Goal: Information Seeking & Learning: Compare options

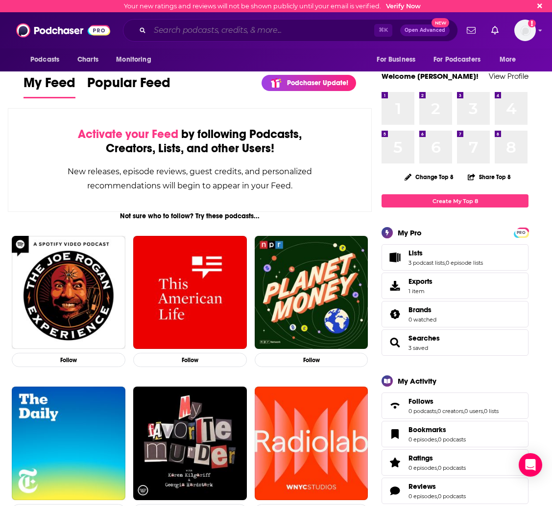
click at [194, 26] on input "Search podcasts, credits, & more..." at bounding box center [262, 31] width 224 height 16
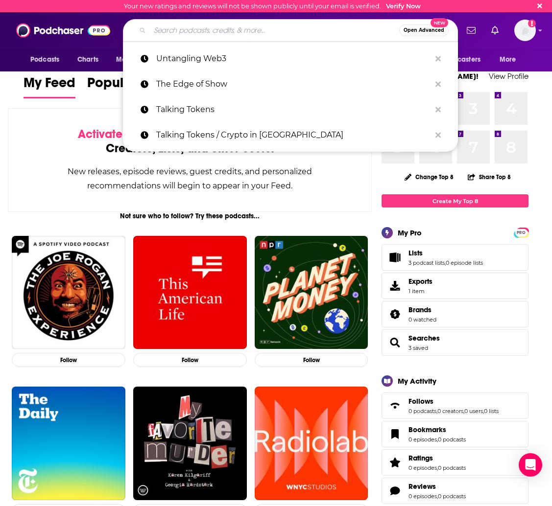
paste input "The Intersect with [PERSON_NAME]"
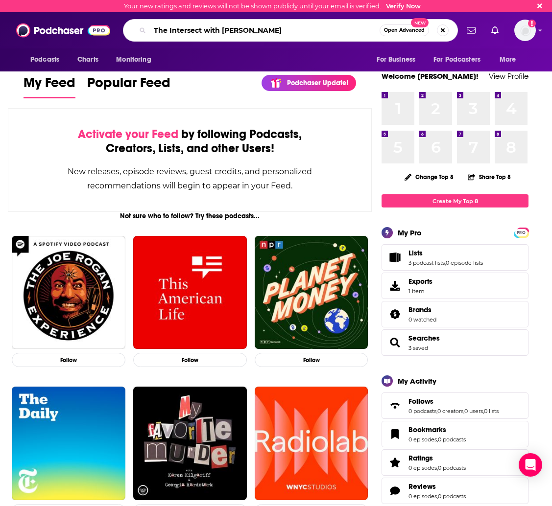
type input "The Intersect with [PERSON_NAME]"
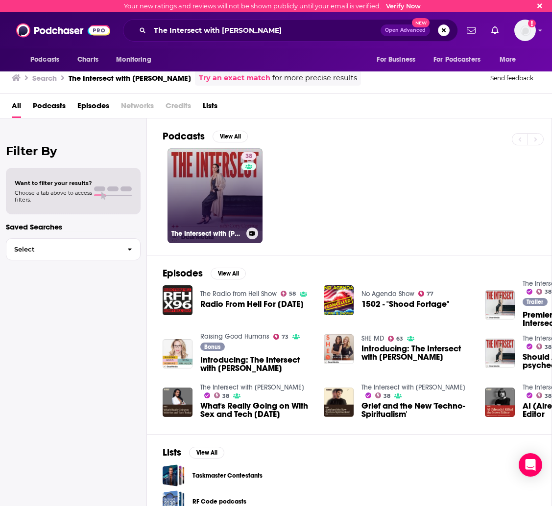
click at [208, 188] on link "38 The Intersect with [PERSON_NAME]" at bounding box center [214, 195] width 95 height 95
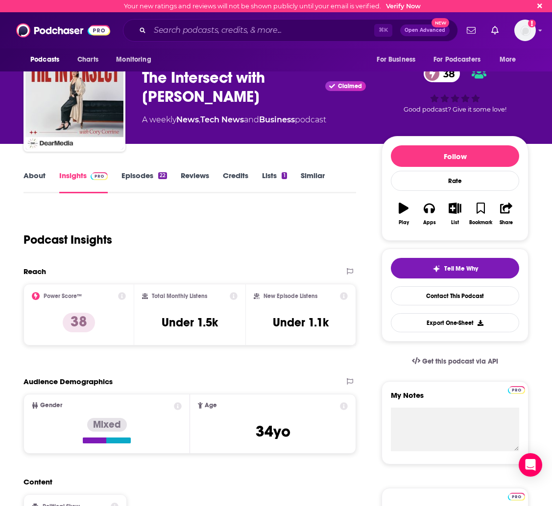
scroll to position [18, 0]
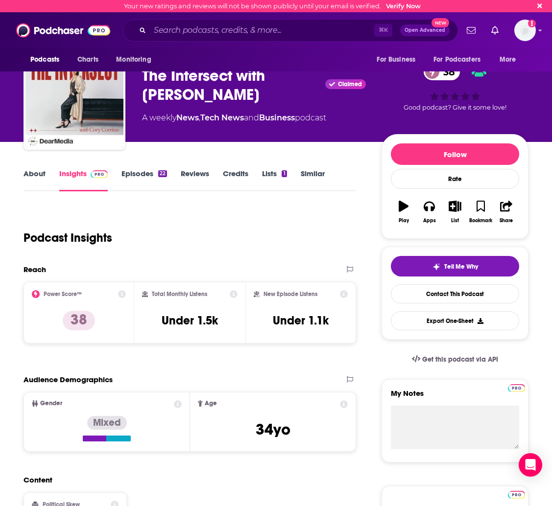
click at [321, 174] on link "Similar" at bounding box center [313, 180] width 24 height 23
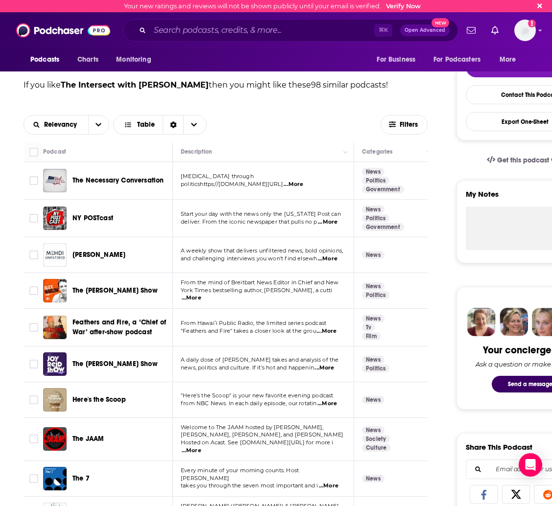
scroll to position [217, 0]
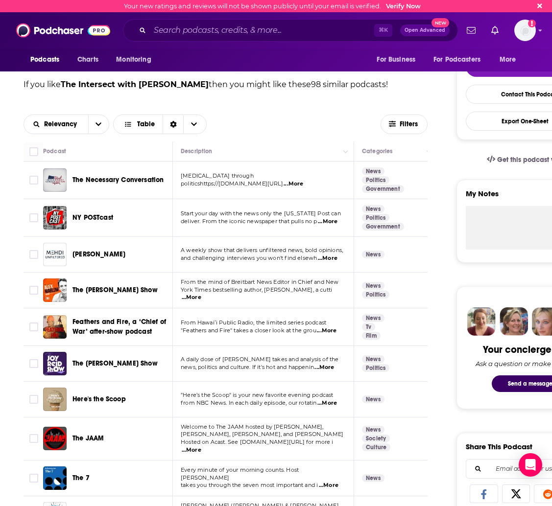
click at [329, 403] on span "...More" at bounding box center [327, 404] width 20 height 8
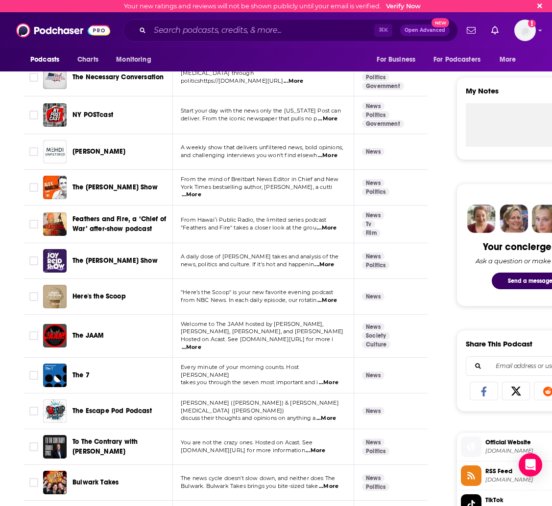
scroll to position [335, 0]
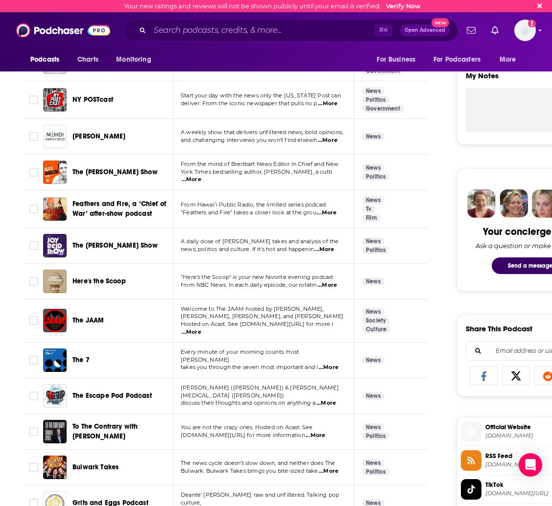
click at [201, 329] on span "...More" at bounding box center [192, 333] width 20 height 8
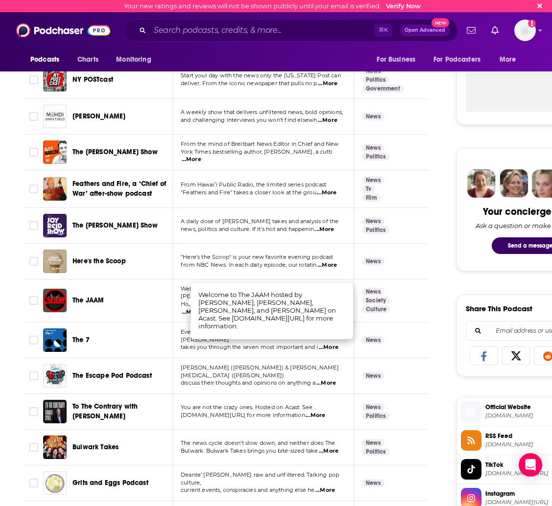
scroll to position [357, 0]
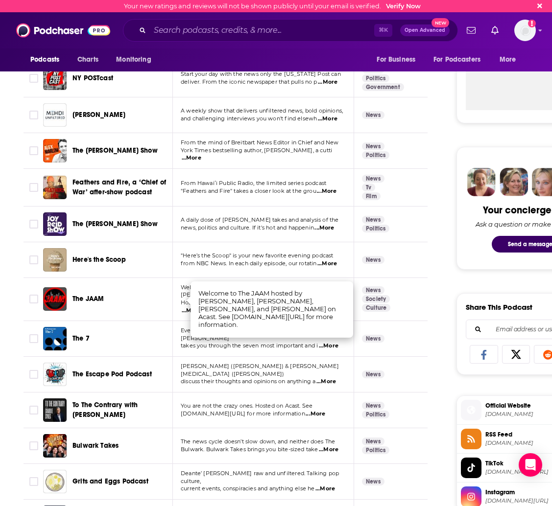
click at [248, 347] on td "Every minute of your morning counts. Host [PERSON_NAME] takes you through the s…" at bounding box center [263, 339] width 181 height 36
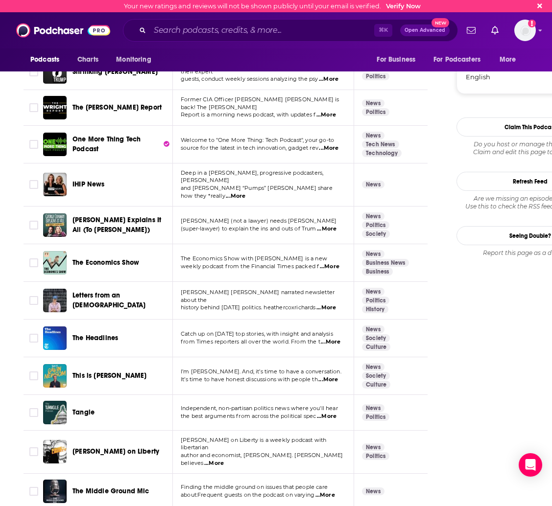
scroll to position [988, 0]
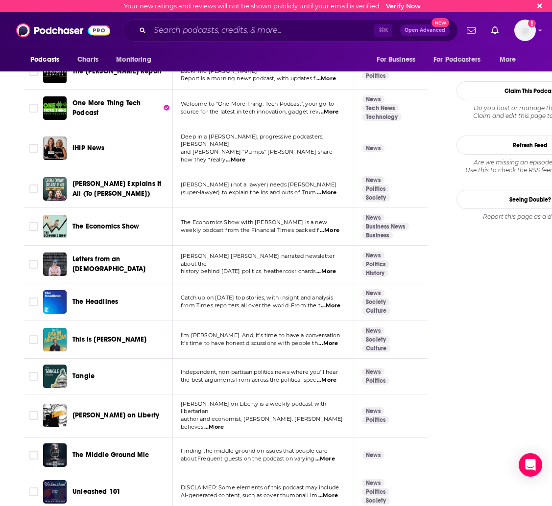
click at [331, 340] on span "...More" at bounding box center [328, 344] width 20 height 8
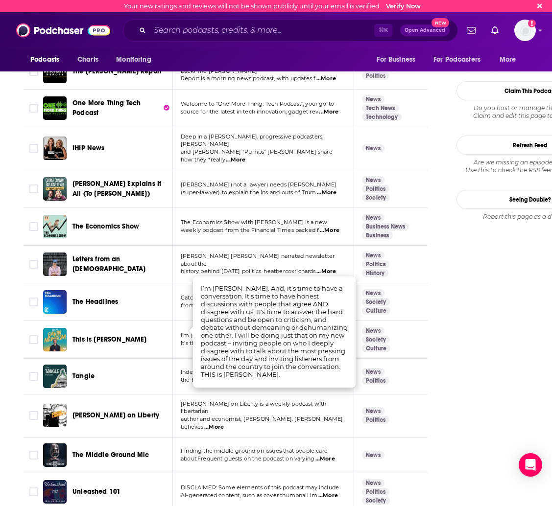
drag, startPoint x: 473, startPoint y: 337, endPoint x: 467, endPoint y: 339, distance: 5.9
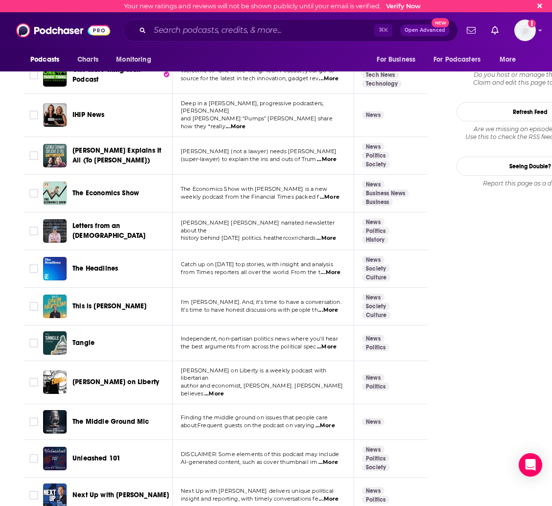
scroll to position [1027, 0]
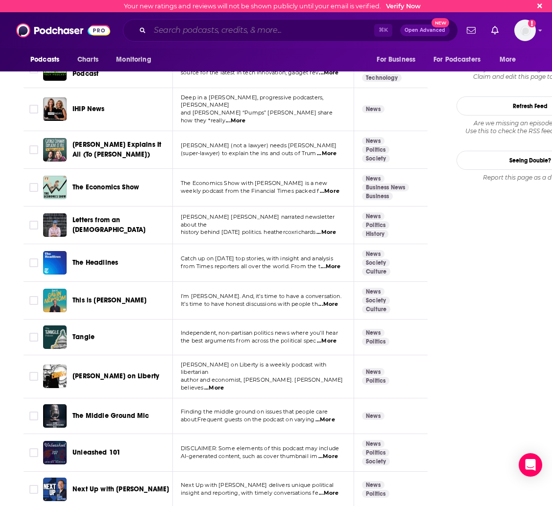
click at [166, 32] on input "Search podcasts, credits, & more..." at bounding box center [262, 31] width 224 height 16
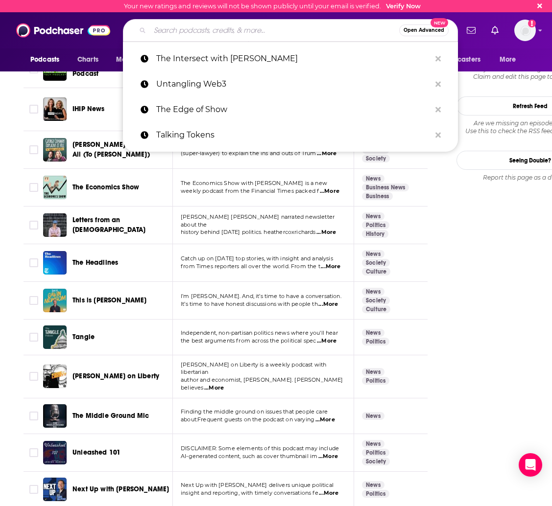
paste input "Talk Nerdy"
type input "Talk Nerdy"
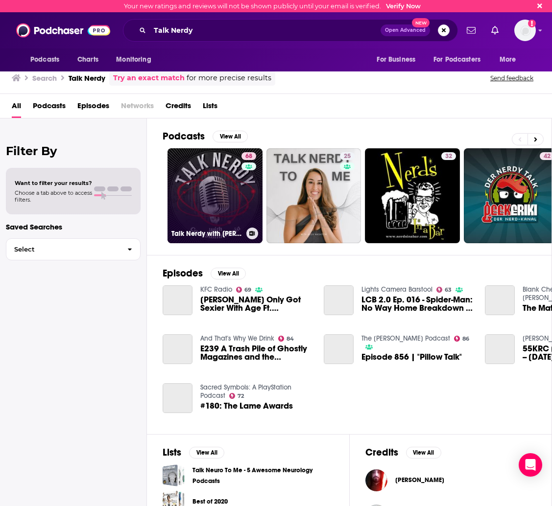
click at [217, 180] on link "68 Talk Nerdy with [PERSON_NAME] [PERSON_NAME]" at bounding box center [214, 195] width 95 height 95
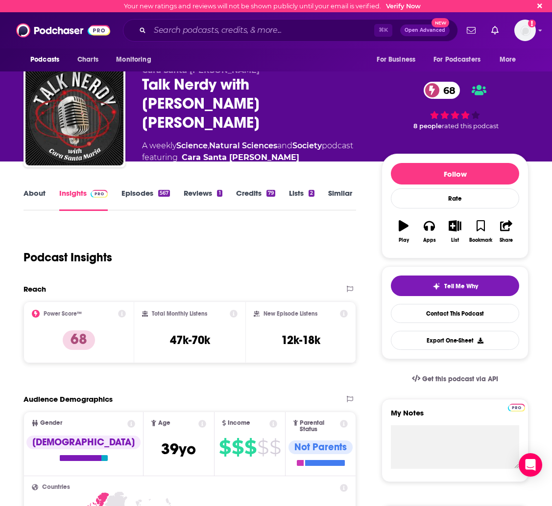
click at [335, 193] on link "Similar" at bounding box center [340, 200] width 24 height 23
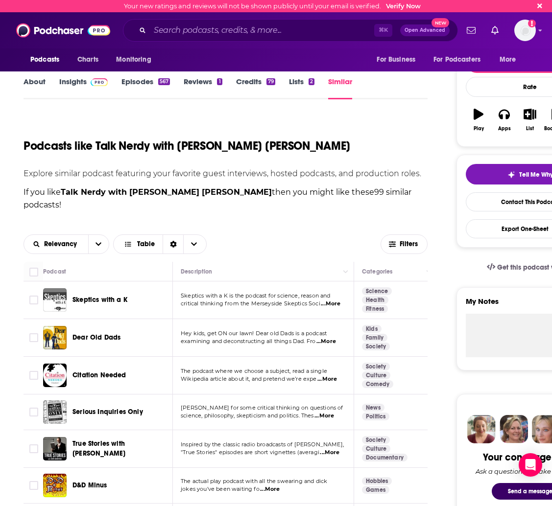
scroll to position [113, 0]
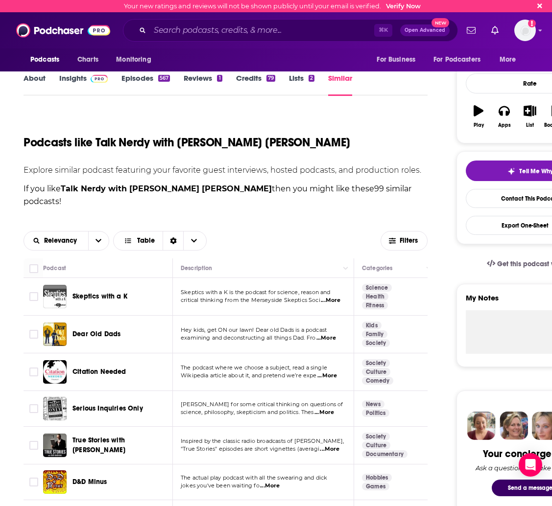
click at [255, 297] on span "critical thinking from the Merseyside Skeptics Soci" at bounding box center [251, 300] width 140 height 7
click at [331, 297] on span "...More" at bounding box center [331, 301] width 20 height 8
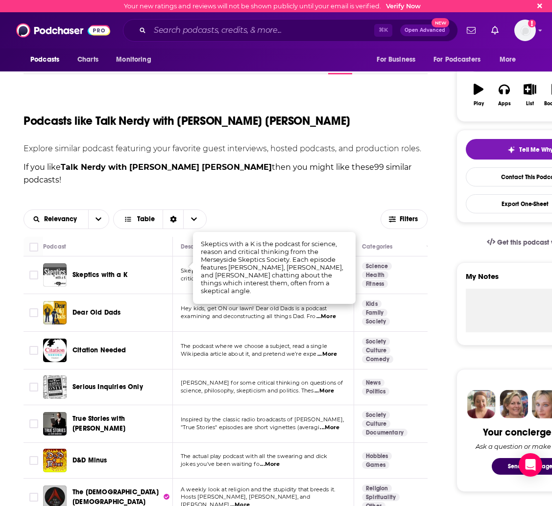
scroll to position [141, 0]
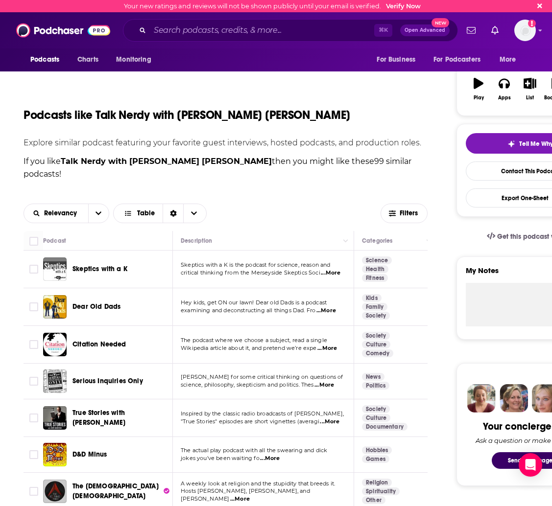
click at [307, 196] on div "Relevancy Table Filters" at bounding box center [226, 213] width 404 height 35
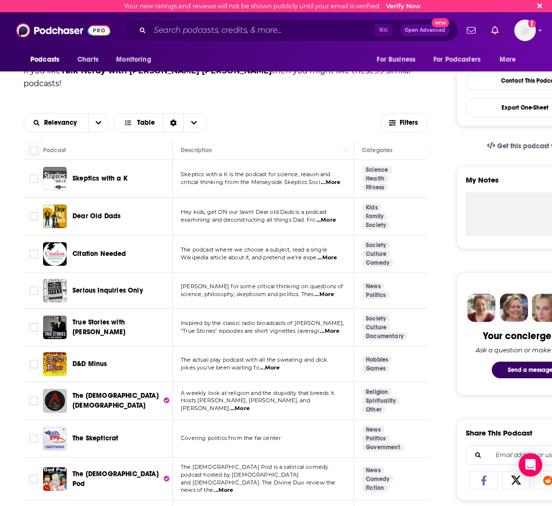
scroll to position [0, 0]
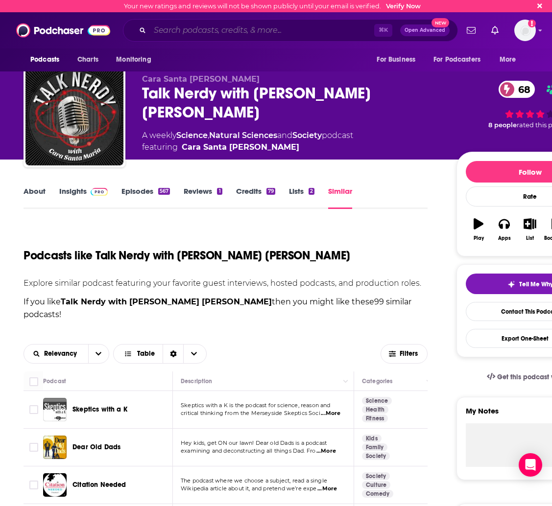
click at [222, 36] on input "Search podcasts, credits, & more..." at bounding box center [262, 31] width 224 height 16
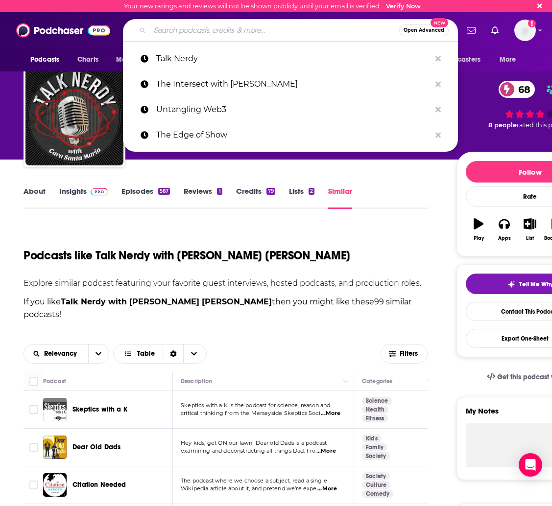
paste input "Big Technology Podcast"
type input "Big Technology Podcast"
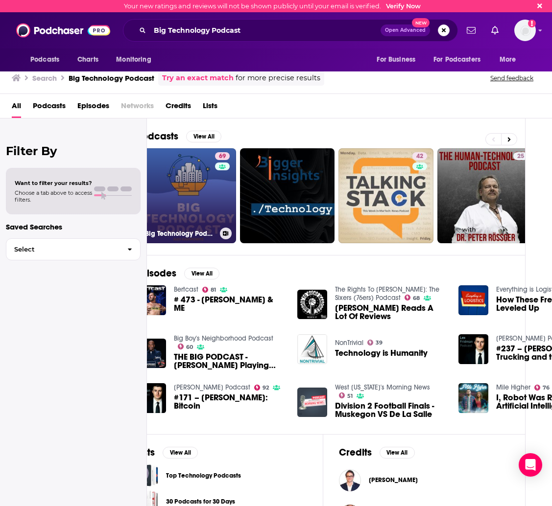
click at [185, 190] on link "69 Big Technology Podcast" at bounding box center [188, 195] width 95 height 95
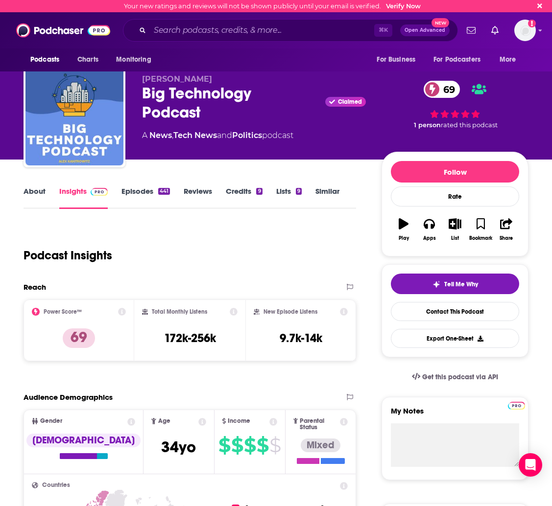
click at [321, 192] on link "Similar" at bounding box center [327, 198] width 24 height 23
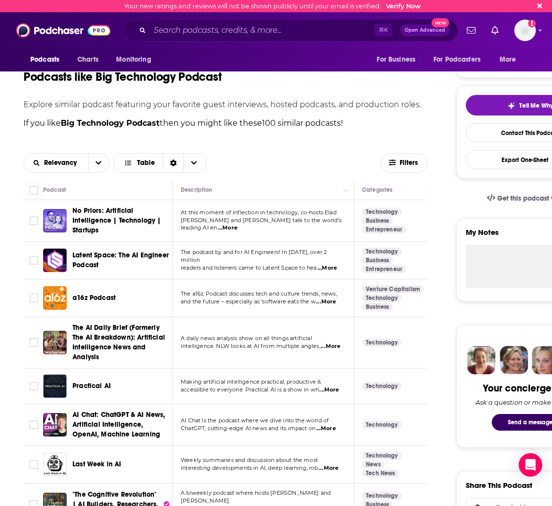
scroll to position [180, 0]
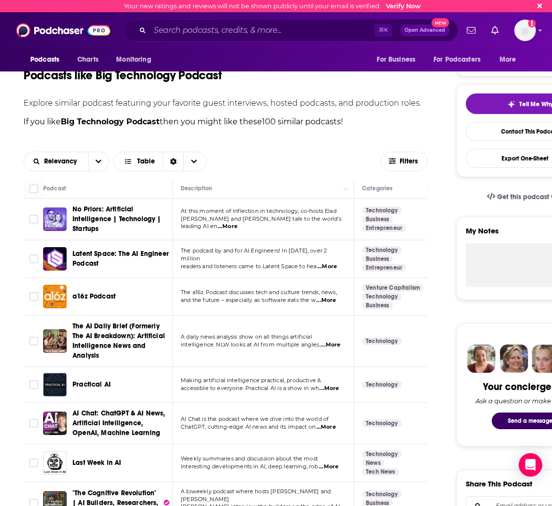
click at [279, 207] on td "At this moment of inflection in technology, co-hosts [PERSON_NAME] and [PERSON_…" at bounding box center [263, 220] width 181 height 42
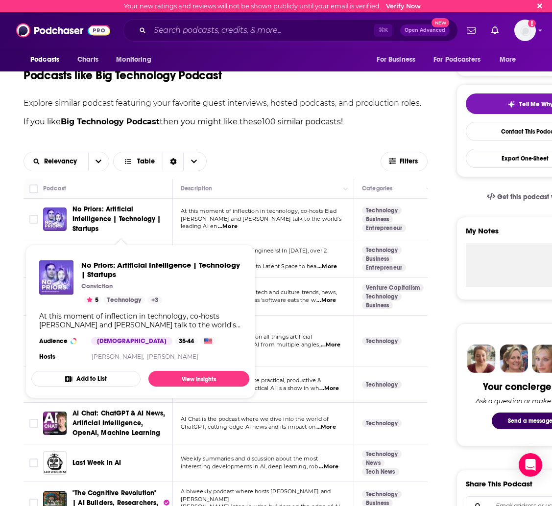
click at [116, 210] on span "No Priors: Artificial Intelligence | Technology | Startups" at bounding box center [116, 219] width 89 height 28
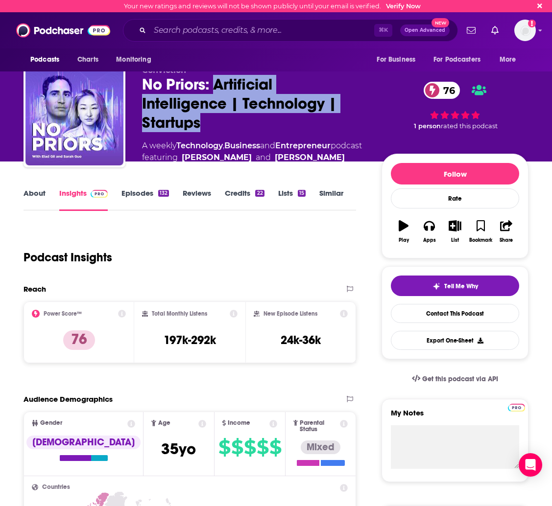
drag, startPoint x: 215, startPoint y: 82, endPoint x: 241, endPoint y: 119, distance: 46.1
click at [241, 119] on div "No Priors: Artificial Intelligence | Technology | Startups 76" at bounding box center [254, 103] width 224 height 57
copy h2 "Artificial Intelligence | Technology | Startups"
drag, startPoint x: 143, startPoint y: 85, endPoint x: 213, endPoint y: 118, distance: 76.9
click at [213, 118] on div "No Priors: Artificial Intelligence | Technology | Startups 76" at bounding box center [254, 103] width 224 height 57
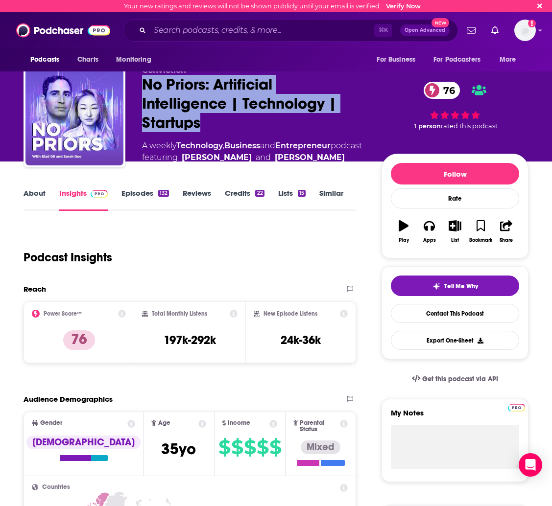
copy h2 "No Priors: Artificial Intelligence | Technology | Startups"
